Goal: Task Accomplishment & Management: Manage account settings

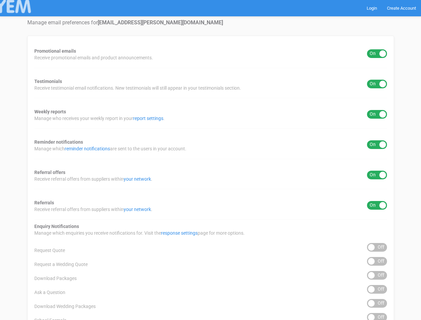
click at [211, 160] on div "Promotional emails ON OFF Receive promotional emails and product announcements.…" at bounding box center [210, 269] width 367 height 467
click at [377, 54] on div "ON OFF" at bounding box center [377, 53] width 20 height 9
click at [377, 84] on div "ON OFF" at bounding box center [377, 84] width 20 height 9
click at [377, 114] on div "ON OFF" at bounding box center [377, 114] width 20 height 9
